Goal: Subscribe to service/newsletter

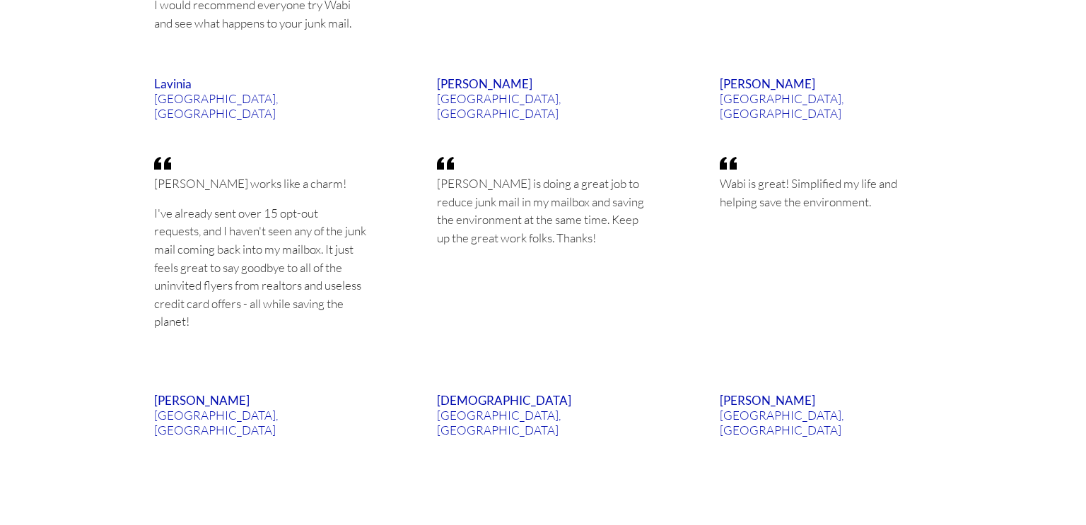
scroll to position [3024, 0]
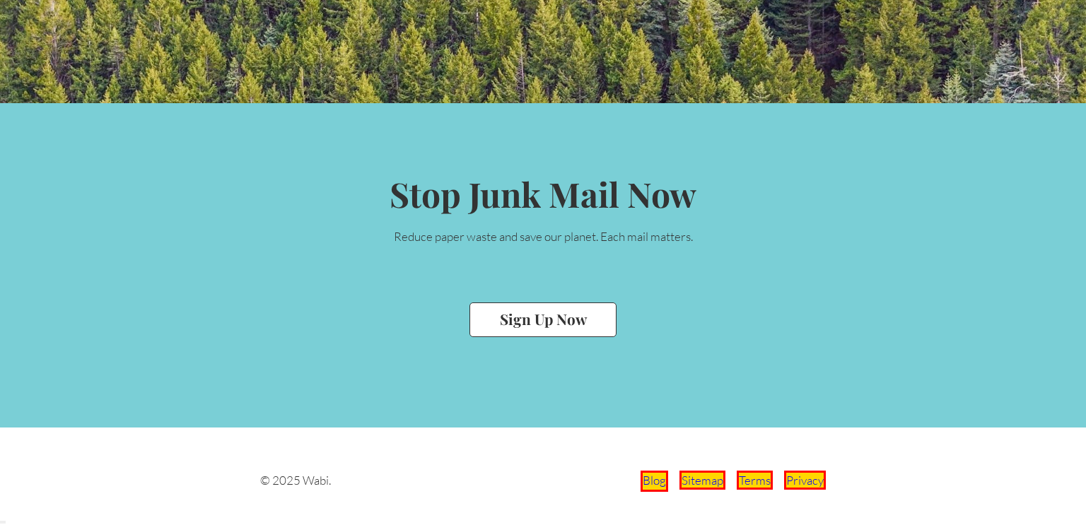
click at [654, 478] on link "Blog" at bounding box center [654, 481] width 28 height 21
click at [554, 313] on button "Sign Up Now" at bounding box center [542, 319] width 147 height 35
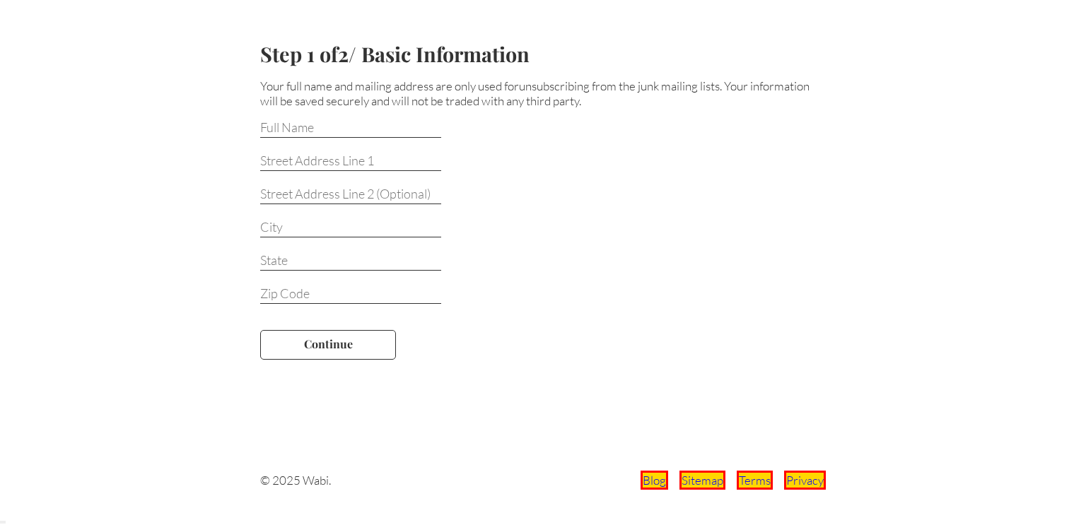
scroll to position [86, 0]
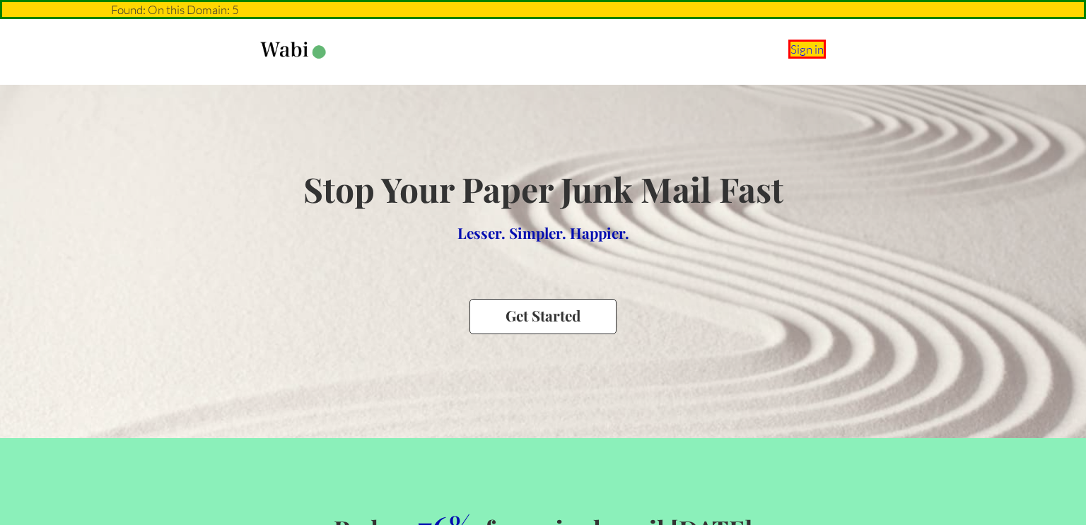
click at [869, 180] on section "Stop Your Paper Junk Mail Fast Lesser. Simpler. Happier. Get Started" at bounding box center [543, 261] width 1086 height 353
click at [568, 302] on button "Get Started" at bounding box center [542, 316] width 147 height 35
click at [618, 307] on div "Get Started" at bounding box center [543, 316] width 480 height 35
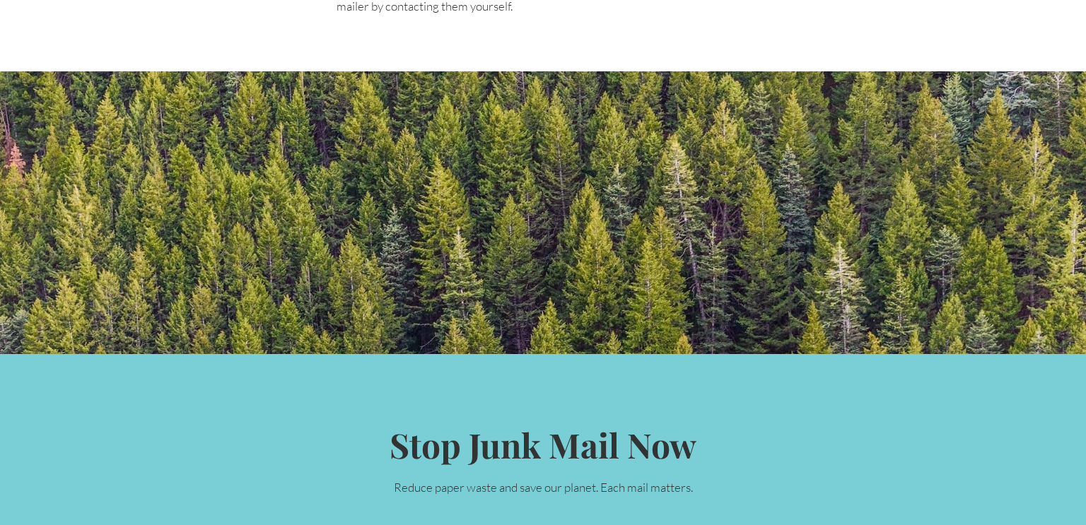
scroll to position [3024, 0]
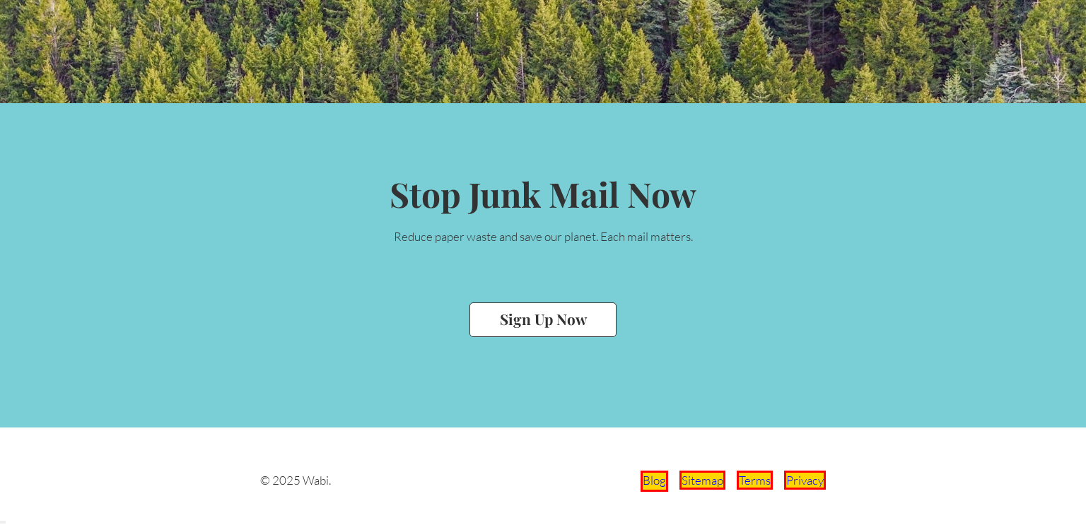
click at [661, 482] on link "Blog" at bounding box center [654, 481] width 28 height 21
